Goal: Navigation & Orientation: Find specific page/section

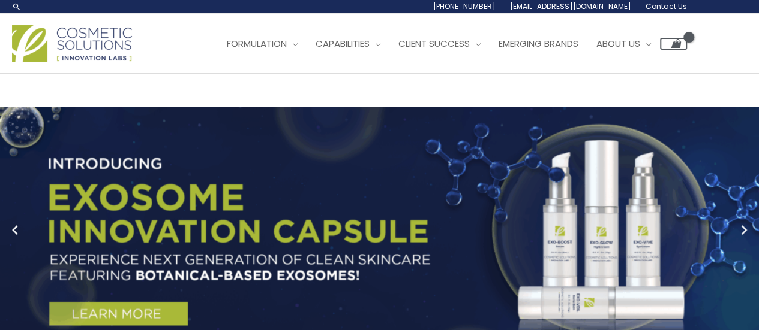
click at [0, 0] on link "Contact Us" at bounding box center [0, 0] width 0 height 0
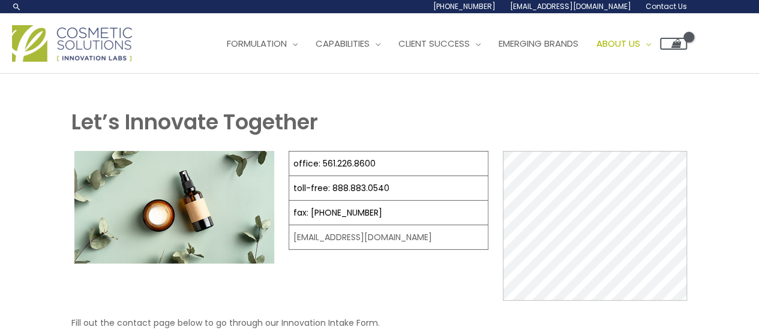
click at [0, 0] on span "Contact Us" at bounding box center [0, 0] width 0 height 0
drag, startPoint x: 0, startPoint y: 0, endPoint x: 130, endPoint y: 179, distance: 221.2
click at [218, 62] on ul "Formulation Menu Toggle Research and Innovation Market Ready Formulas Custom Fo…" at bounding box center [452, 44] width 469 height 36
click at [0, 0] on span "Contact Us" at bounding box center [0, 0] width 0 height 0
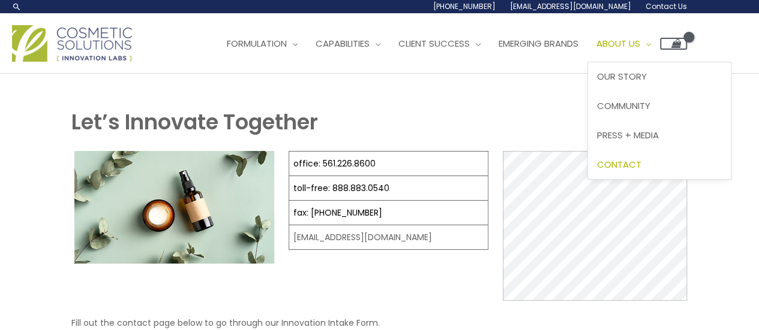
click at [597, 171] on span "Contact" at bounding box center [619, 164] width 44 height 13
